Goal: Information Seeking & Learning: Check status

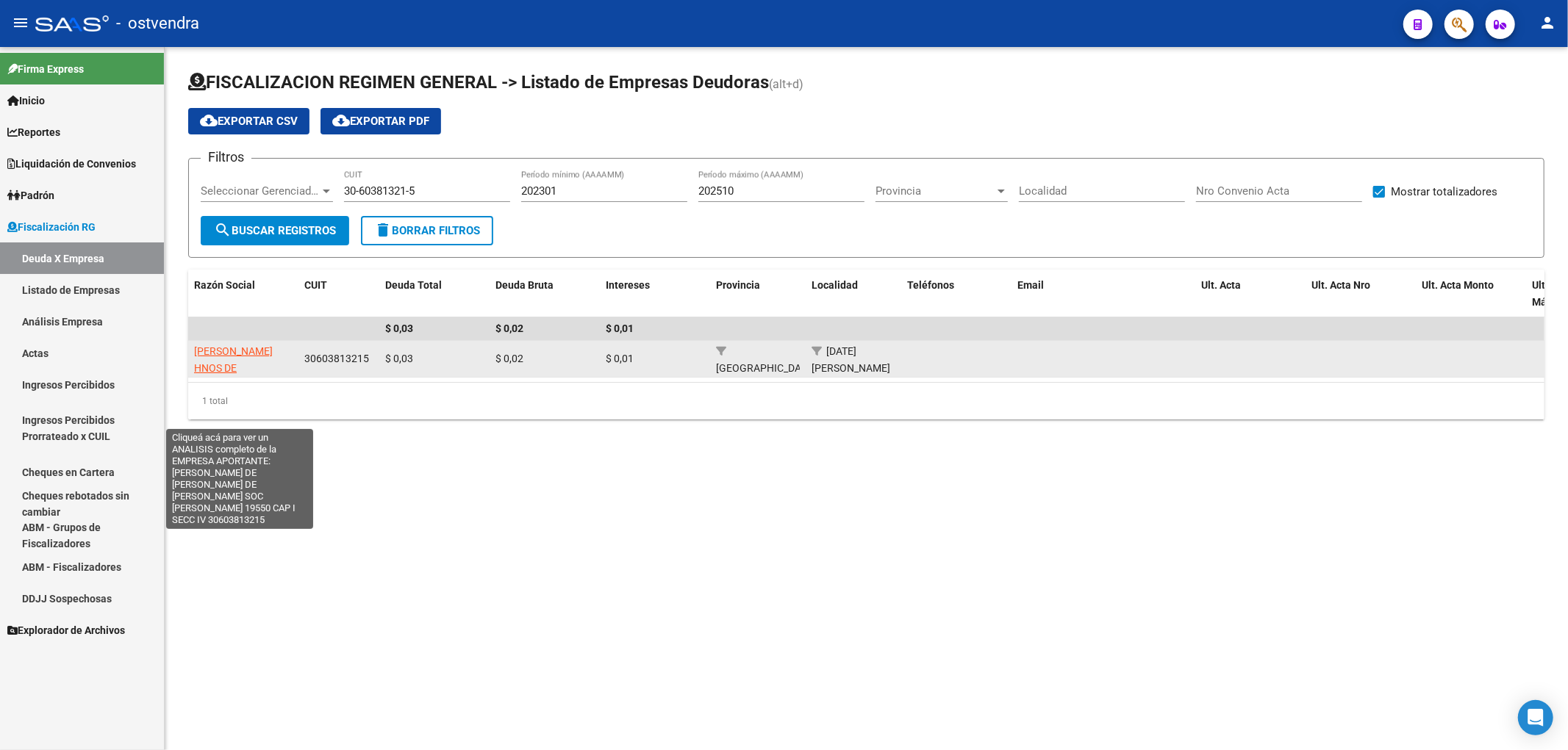
click at [248, 362] on span "[PERSON_NAME] HNOS DE [PERSON_NAME] DE [PERSON_NAME] SOC [PERSON_NAME] 19550 CA…" at bounding box center [242, 402] width 95 height 112
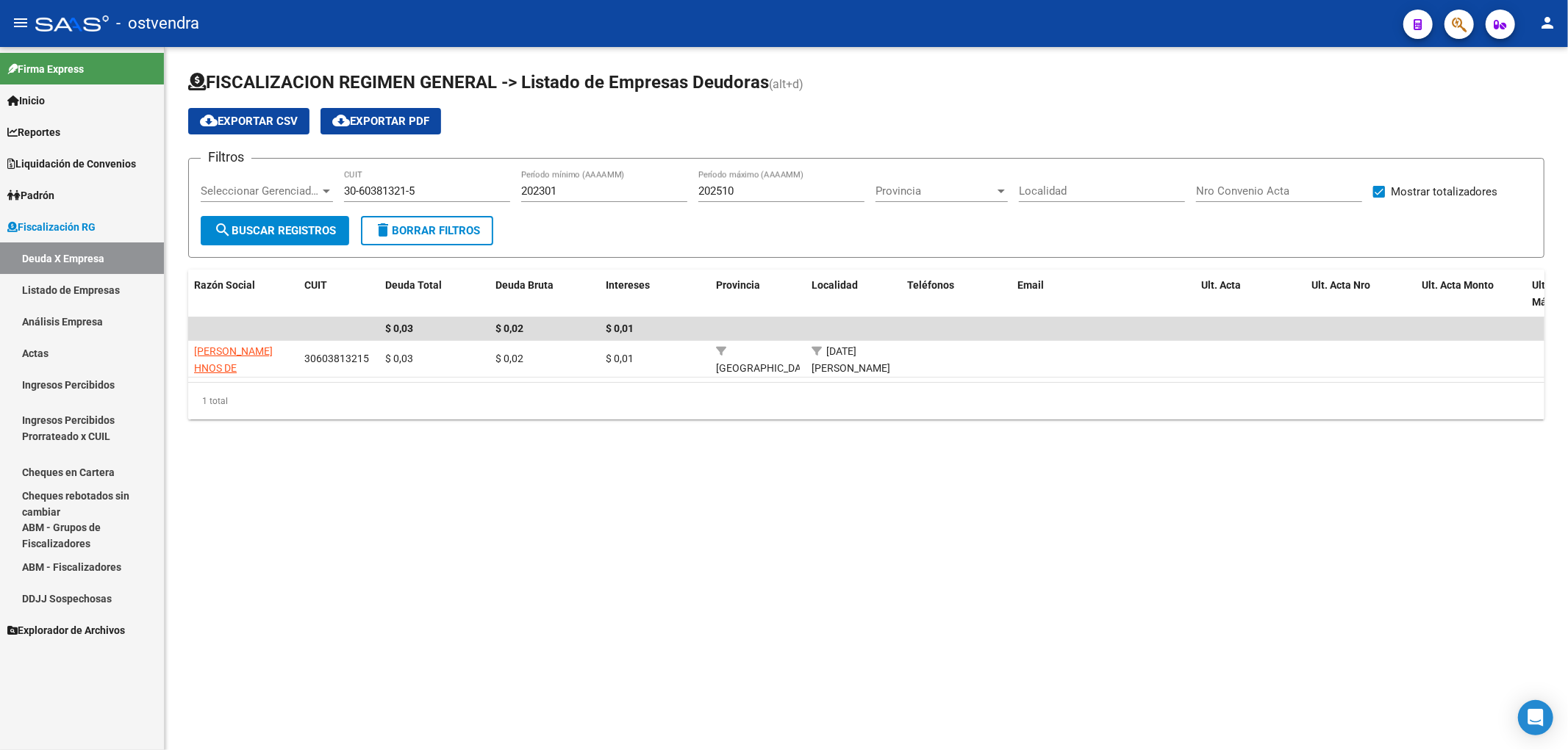
click at [456, 466] on div "FISCALIZACION REGIMEN GENERAL -> Listado de Empresas Deudoras (alt+d) cloud_dow…" at bounding box center [866, 256] width 1403 height 419
click at [1147, 608] on mat-sidenav-content "FISCALIZACION REGIMEN GENERAL -> Listado de Empresas Deudoras (alt+d) cloud_dow…" at bounding box center [866, 398] width 1403 height 703
drag, startPoint x: 410, startPoint y: 582, endPoint x: 274, endPoint y: 674, distance: 164.2
click at [406, 582] on mat-sidenav-content "FISCALIZACION REGIMEN GENERAL -> Listado de Empresas Deudoras (alt+d) cloud_dow…" at bounding box center [866, 398] width 1403 height 703
click at [894, 677] on mat-sidenav-content "FISCALIZACION REGIMEN GENERAL -> Listado de Empresas Deudoras (alt+d) cloud_dow…" at bounding box center [866, 398] width 1403 height 703
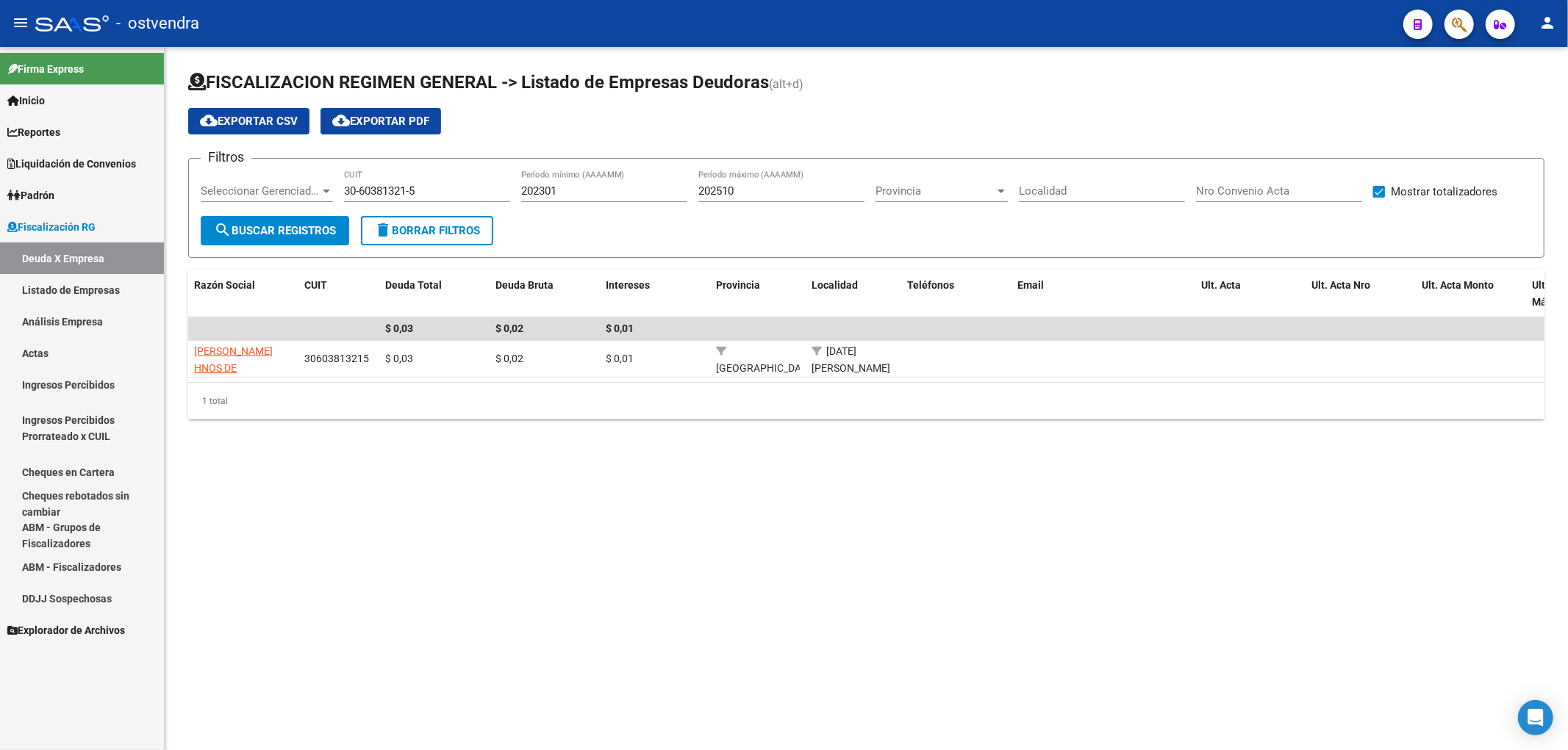
scroll to position [0, 1]
drag, startPoint x: 369, startPoint y: 547, endPoint x: 326, endPoint y: 516, distance: 53.0
click at [348, 541] on mat-sidenav-content "FISCALIZACION REGIMEN GENERAL -> Listado de Empresas Deudoras (alt+d) cloud_dow…" at bounding box center [866, 398] width 1403 height 703
drag, startPoint x: 658, startPoint y: 627, endPoint x: 689, endPoint y: 676, distance: 58.0
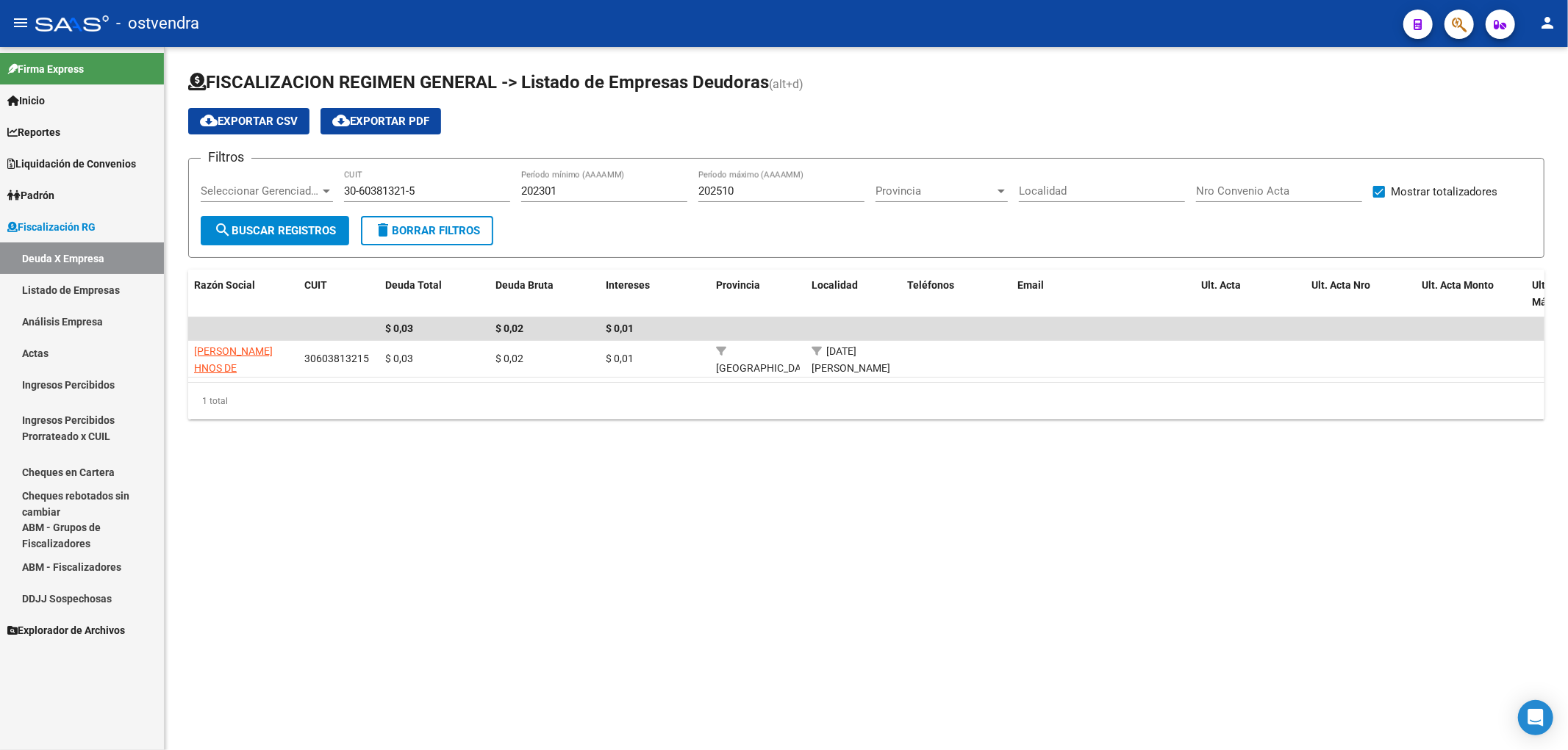
click at [689, 676] on mat-sidenav-content "FISCALIZACION REGIMEN GENERAL -> Listado de Empresas Deudoras (alt+d) cloud_dow…" at bounding box center [866, 398] width 1403 height 703
drag, startPoint x: 707, startPoint y: 592, endPoint x: 693, endPoint y: 656, distance: 65.5
click at [676, 664] on mat-sidenav-content "FISCALIZACION REGIMEN GENERAL -> Listado de Empresas Deudoras (alt+d) cloud_dow…" at bounding box center [866, 398] width 1403 height 703
drag, startPoint x: 737, startPoint y: 637, endPoint x: 835, endPoint y: 520, distance: 152.6
click at [752, 625] on mat-sidenav-content "FISCALIZACION REGIMEN GENERAL -> Listado de Empresas Deudoras (alt+d) cloud_dow…" at bounding box center [866, 398] width 1403 height 703
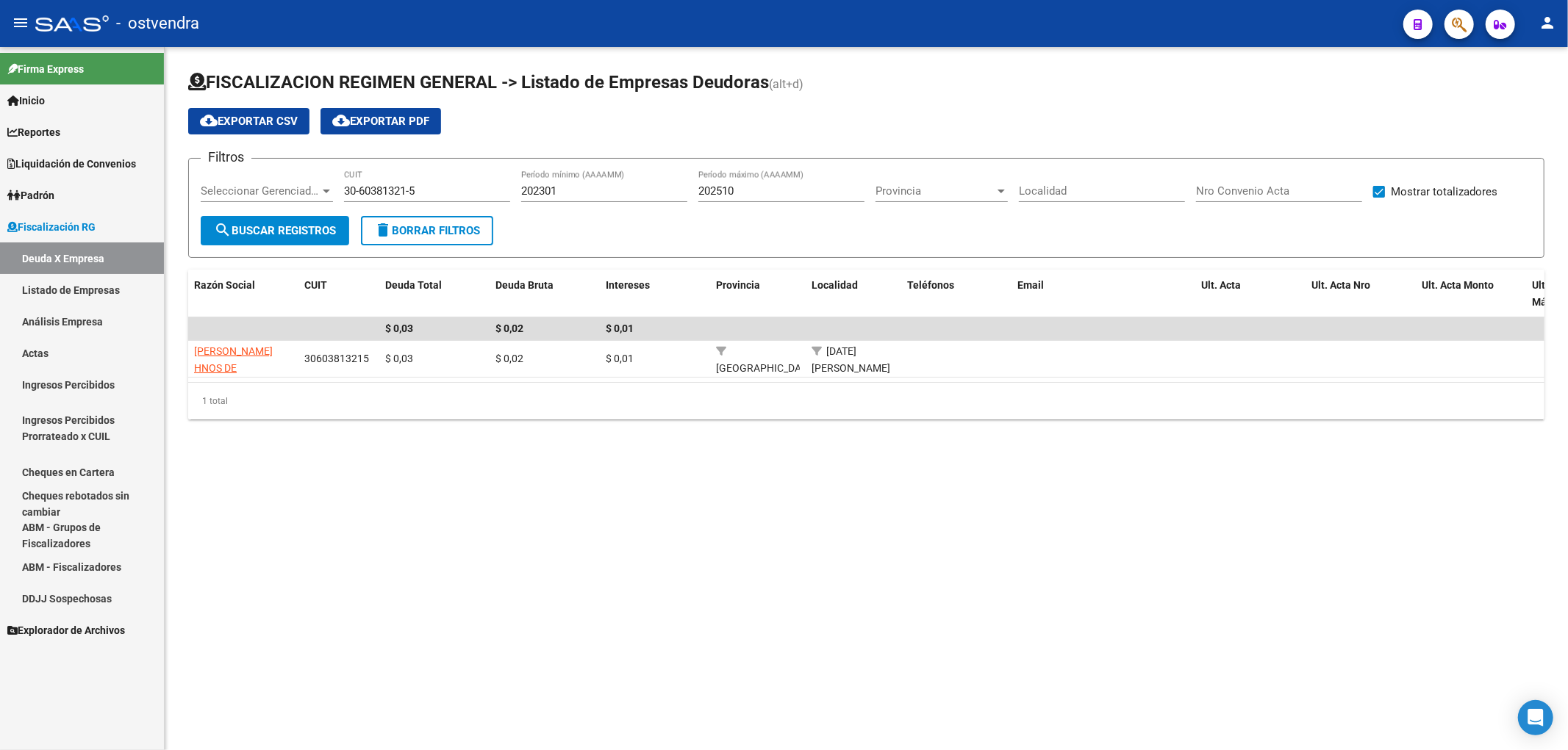
drag, startPoint x: 816, startPoint y: 519, endPoint x: 828, endPoint y: 630, distance: 111.6
click at [780, 629] on mat-sidenav-content "FISCALIZACION REGIMEN GENERAL -> Listado de Empresas Deudoras (alt+d) cloud_dow…" at bounding box center [866, 398] width 1403 height 703
drag, startPoint x: 920, startPoint y: 634, endPoint x: 974, endPoint y: 480, distance: 163.2
click at [974, 480] on mat-sidenav-content "FISCALIZACION REGIMEN GENERAL -> Listado de Empresas Deudoras (alt+d) cloud_dow…" at bounding box center [866, 398] width 1403 height 703
drag, startPoint x: 995, startPoint y: 465, endPoint x: 1157, endPoint y: 533, distance: 175.7
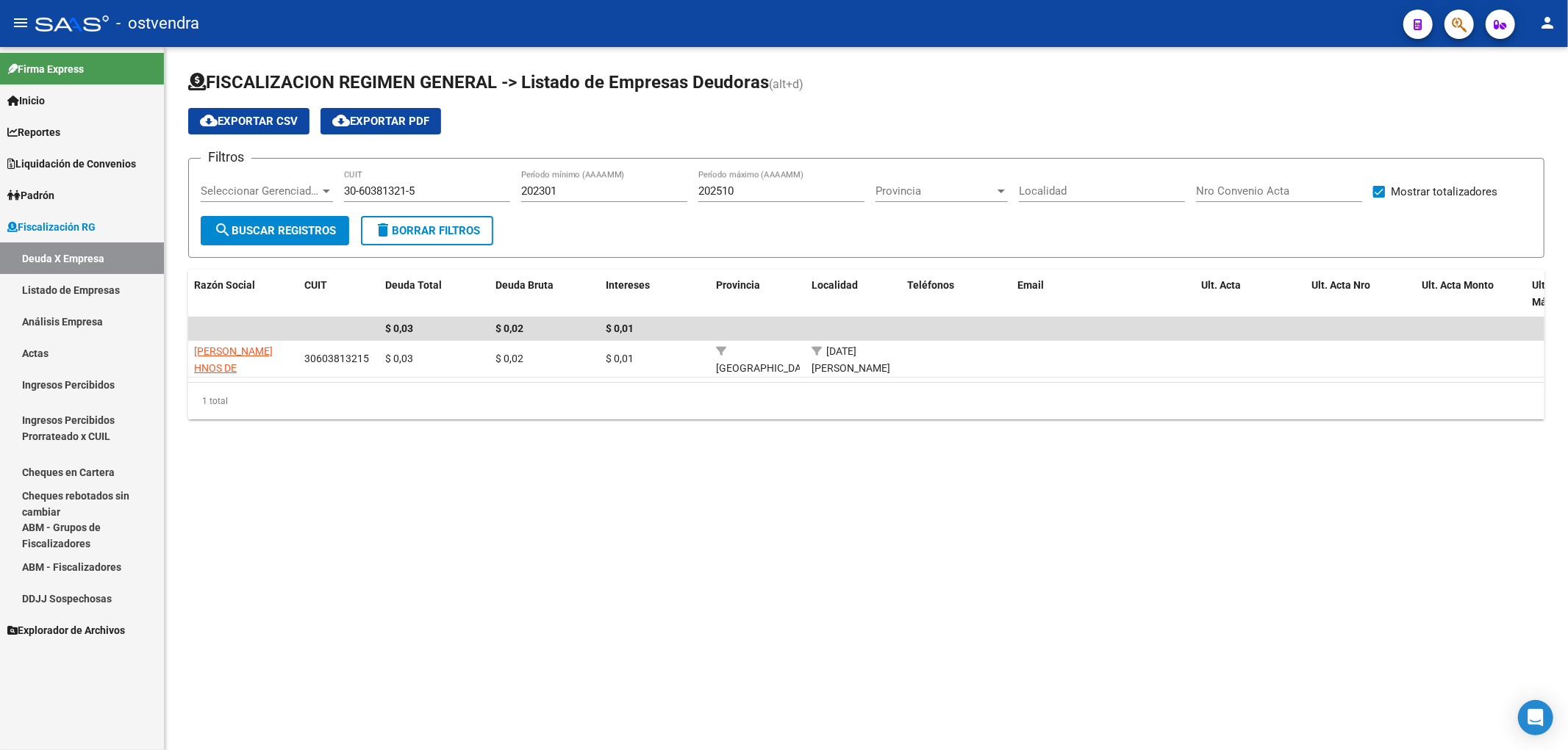
click at [1088, 630] on mat-sidenav-content "FISCALIZACION REGIMEN GENERAL -> Listado de Empresas Deudoras (alt+d) cloud_dow…" at bounding box center [866, 398] width 1403 height 703
drag, startPoint x: 1157, startPoint y: 451, endPoint x: 1122, endPoint y: 571, distance: 125.0
click at [1151, 591] on mat-sidenav-content "FISCALIZACION REGIMEN GENERAL -> Listado de Empresas Deudoras (alt+d) cloud_dow…" at bounding box center [866, 398] width 1403 height 703
drag, startPoint x: 1123, startPoint y: 569, endPoint x: 1234, endPoint y: 533, distance: 116.7
click at [1234, 533] on mat-sidenav-content "FISCALIZACION REGIMEN GENERAL -> Listado de Empresas Deudoras (alt+d) cloud_dow…" at bounding box center [866, 398] width 1403 height 703
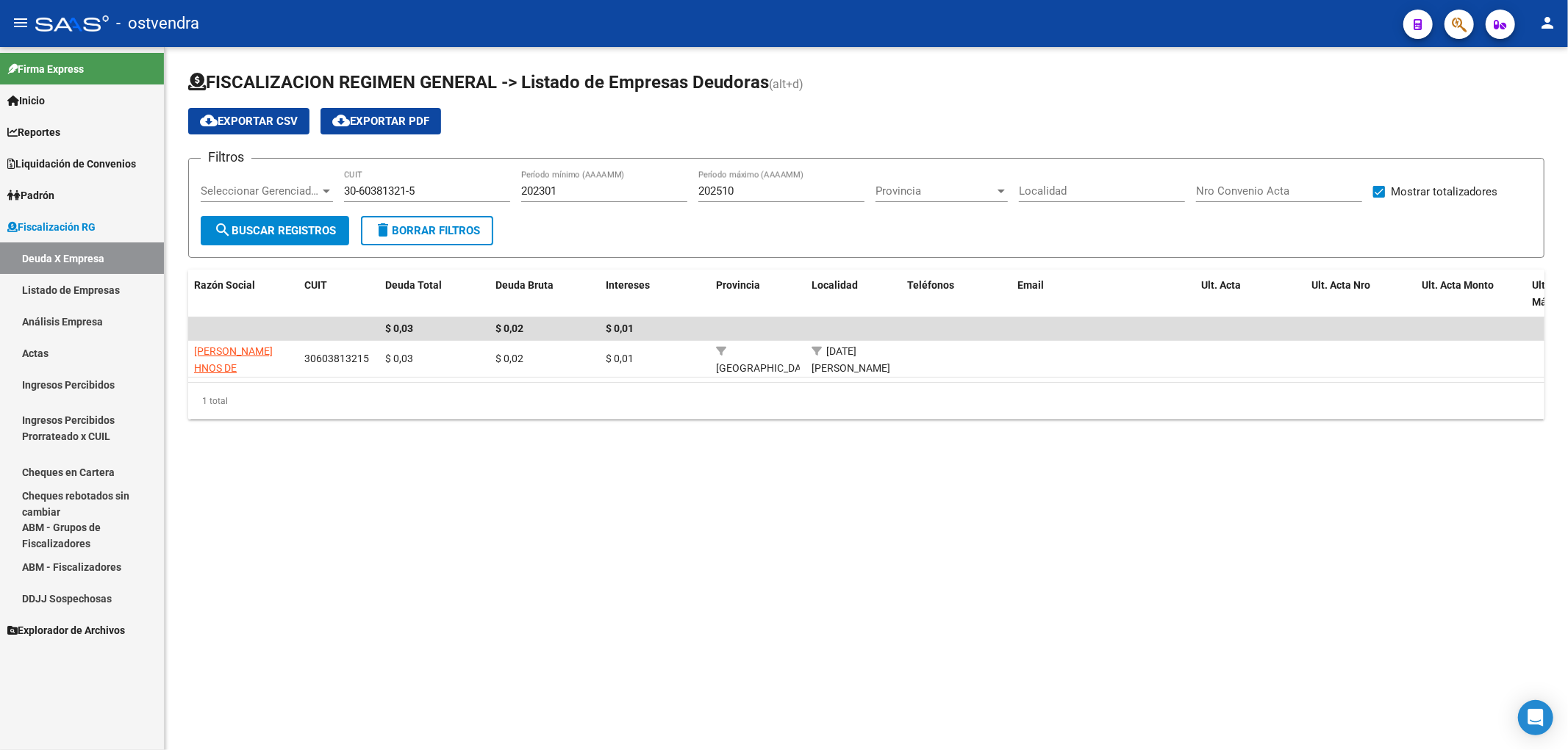
drag, startPoint x: 790, startPoint y: 512, endPoint x: 840, endPoint y: 474, distance: 62.8
click at [808, 500] on mat-sidenav-content "FISCALIZACION REGIMEN GENERAL -> Listado de Empresas Deudoras (alt+d) cloud_dow…" at bounding box center [866, 398] width 1403 height 703
click at [724, 620] on mat-sidenav-content "FISCALIZACION REGIMEN GENERAL -> Listado de Empresas Deudoras (alt+d) cloud_dow…" at bounding box center [866, 398] width 1403 height 703
drag, startPoint x: 510, startPoint y: 627, endPoint x: 517, endPoint y: 648, distance: 22.1
click at [515, 634] on mat-sidenav-content "FISCALIZACION REGIMEN GENERAL -> Listado de Empresas Deudoras (alt+d) cloud_dow…" at bounding box center [866, 398] width 1403 height 703
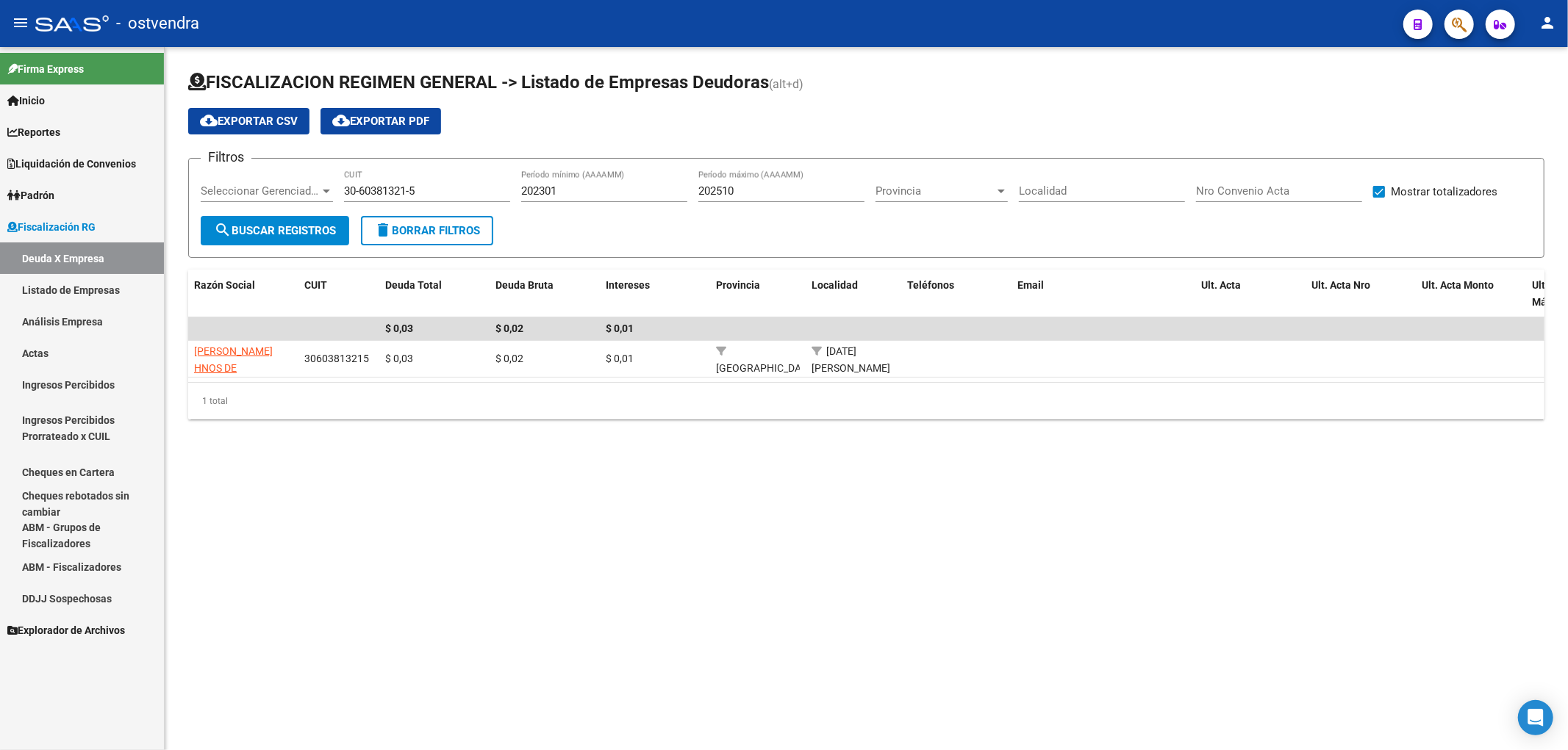
click at [309, 564] on mat-sidenav-content "FISCALIZACION REGIMEN GENERAL -> Listado de Empresas Deudoras (alt+d) cloud_dow…" at bounding box center [866, 398] width 1403 height 703
click at [429, 571] on mat-sidenav-content "FISCALIZACION REGIMEN GENERAL -> Listado de Empresas Deudoras (alt+d) cloud_dow…" at bounding box center [866, 398] width 1403 height 703
click at [634, 564] on mat-sidenav-content "FISCALIZACION REGIMEN GENERAL -> Listado de Empresas Deudoras (alt+d) cloud_dow…" at bounding box center [866, 398] width 1403 height 703
click at [391, 641] on mat-sidenav-content "FISCALIZACION REGIMEN GENERAL -> Listado de Empresas Deudoras (alt+d) cloud_dow…" at bounding box center [866, 398] width 1403 height 703
drag, startPoint x: 1157, startPoint y: 390, endPoint x: 1162, endPoint y: 398, distance: 9.4
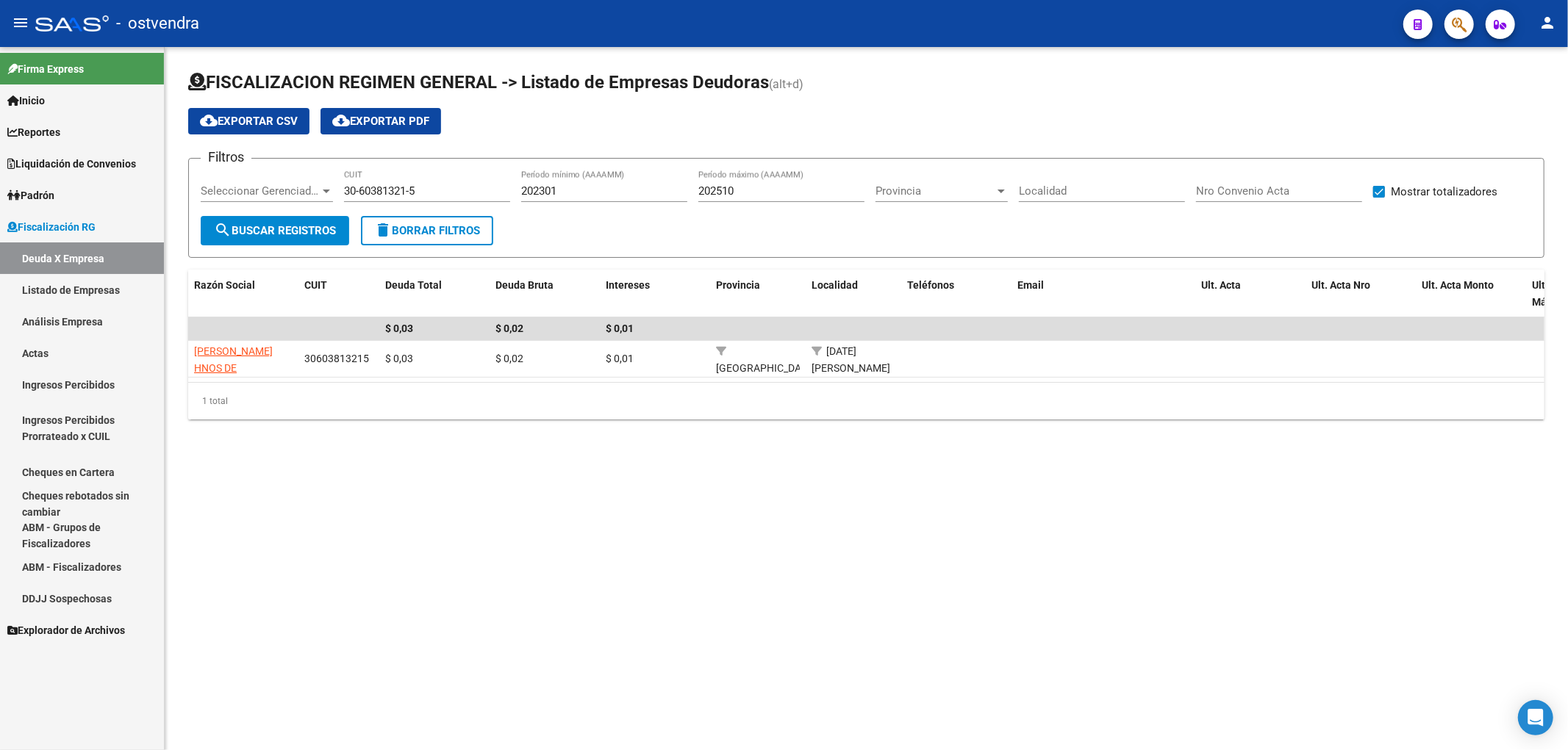
click at [1160, 396] on div "Razón Social CUIT Deuda Total Deuda Bruta Intereses Provincia Localidad Teléfon…" at bounding box center [866, 344] width 1356 height 150
click at [772, 526] on mat-sidenav-content "FISCALIZACION REGIMEN GENERAL -> Listado de Empresas Deudoras (alt+d) cloud_dow…" at bounding box center [866, 398] width 1403 height 703
